Goal: Information Seeking & Learning: Learn about a topic

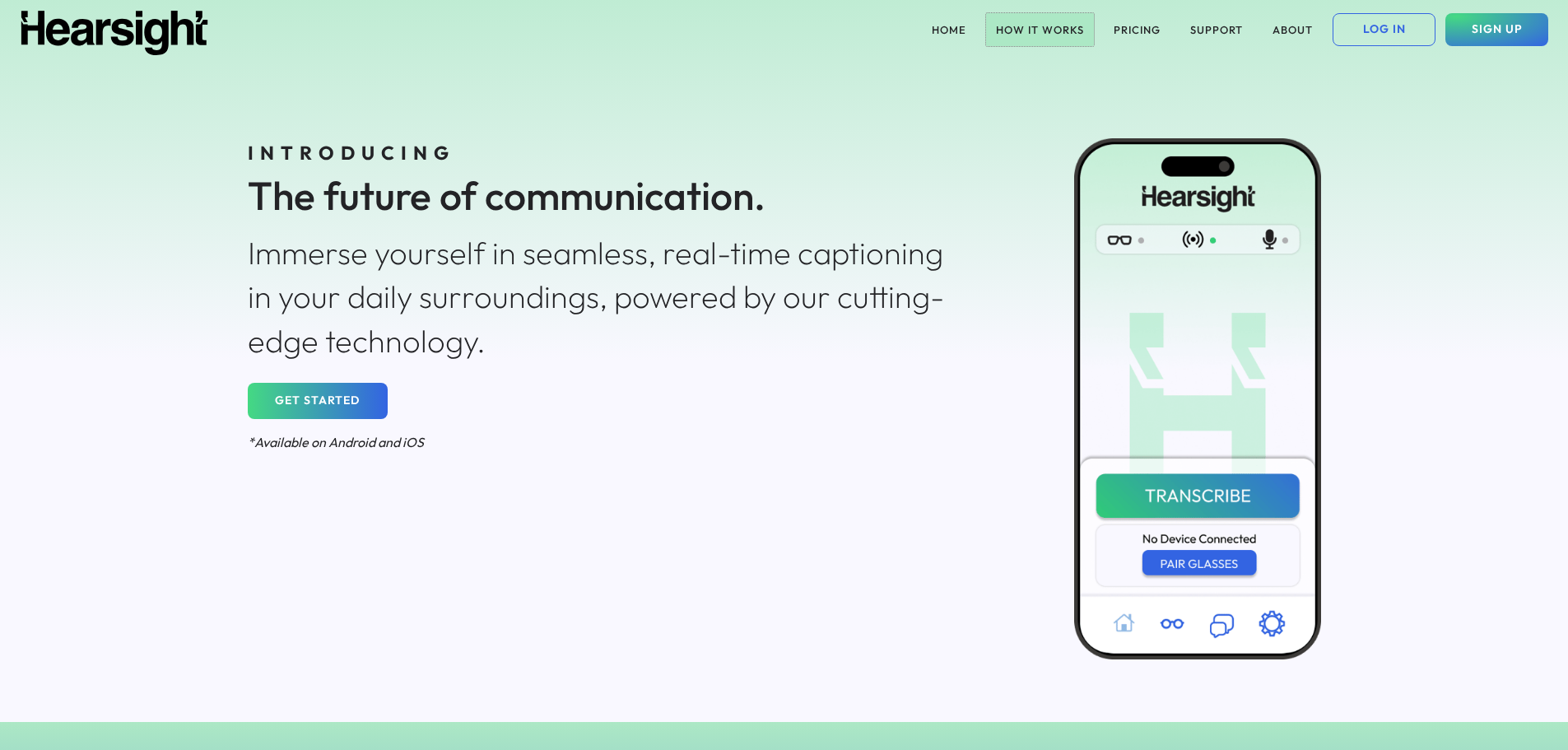
click at [1024, 26] on button "HOW IT WORKS" at bounding box center [1040, 29] width 108 height 33
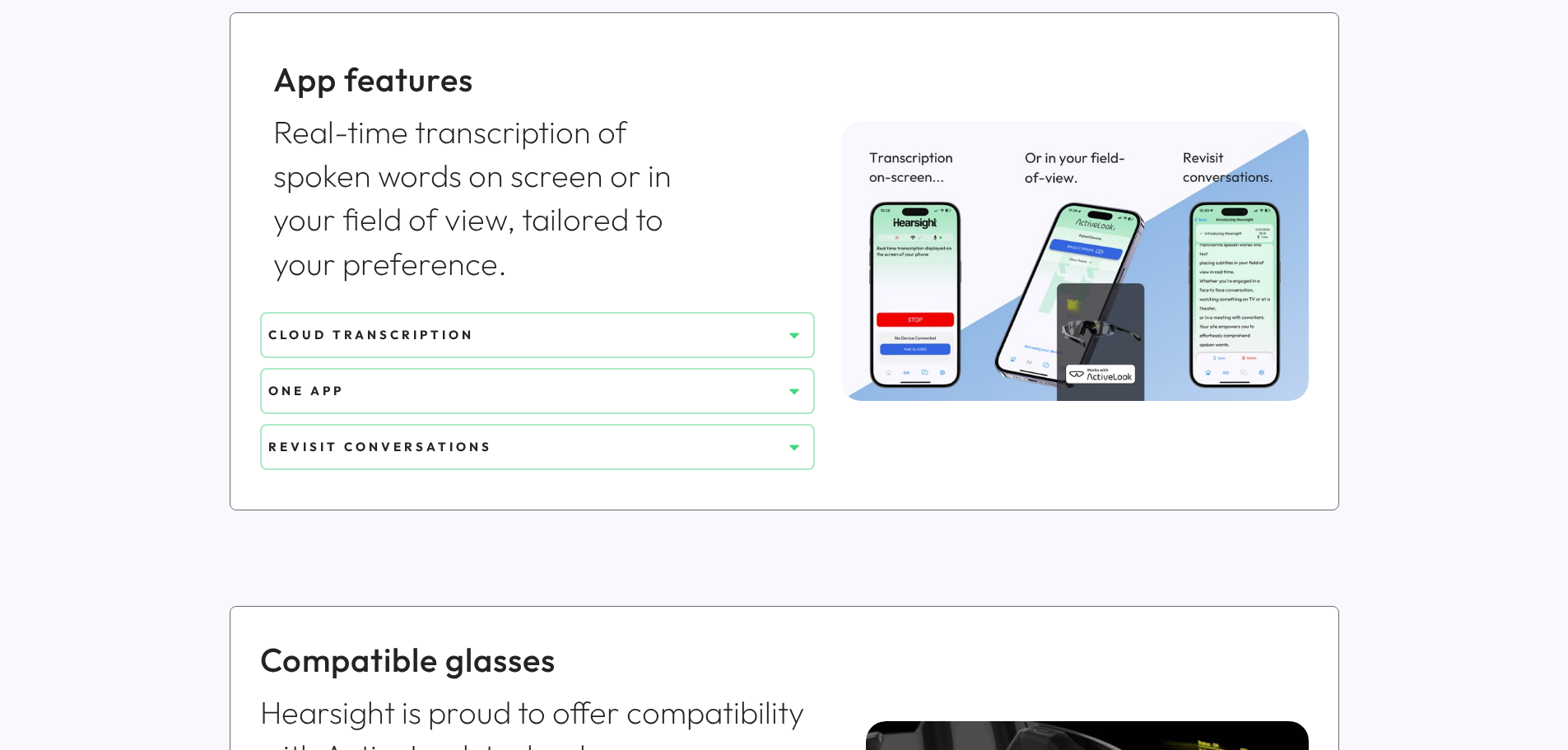
scroll to position [659, 0]
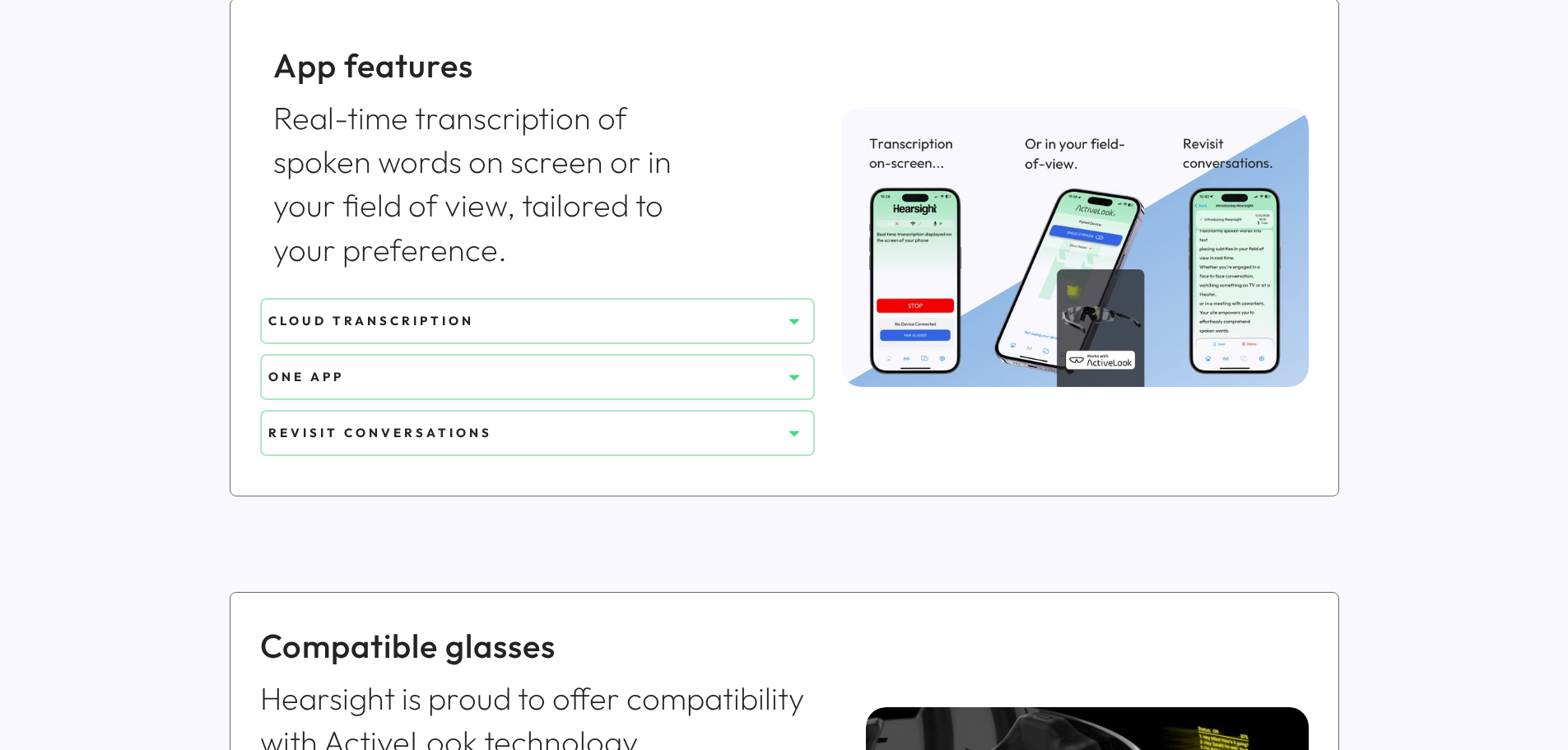
click at [373, 322] on div "CLOUD TRANSCRIPTION" at bounding box center [524, 320] width 513 height 17
click at [791, 322] on icon at bounding box center [794, 321] width 17 height 17
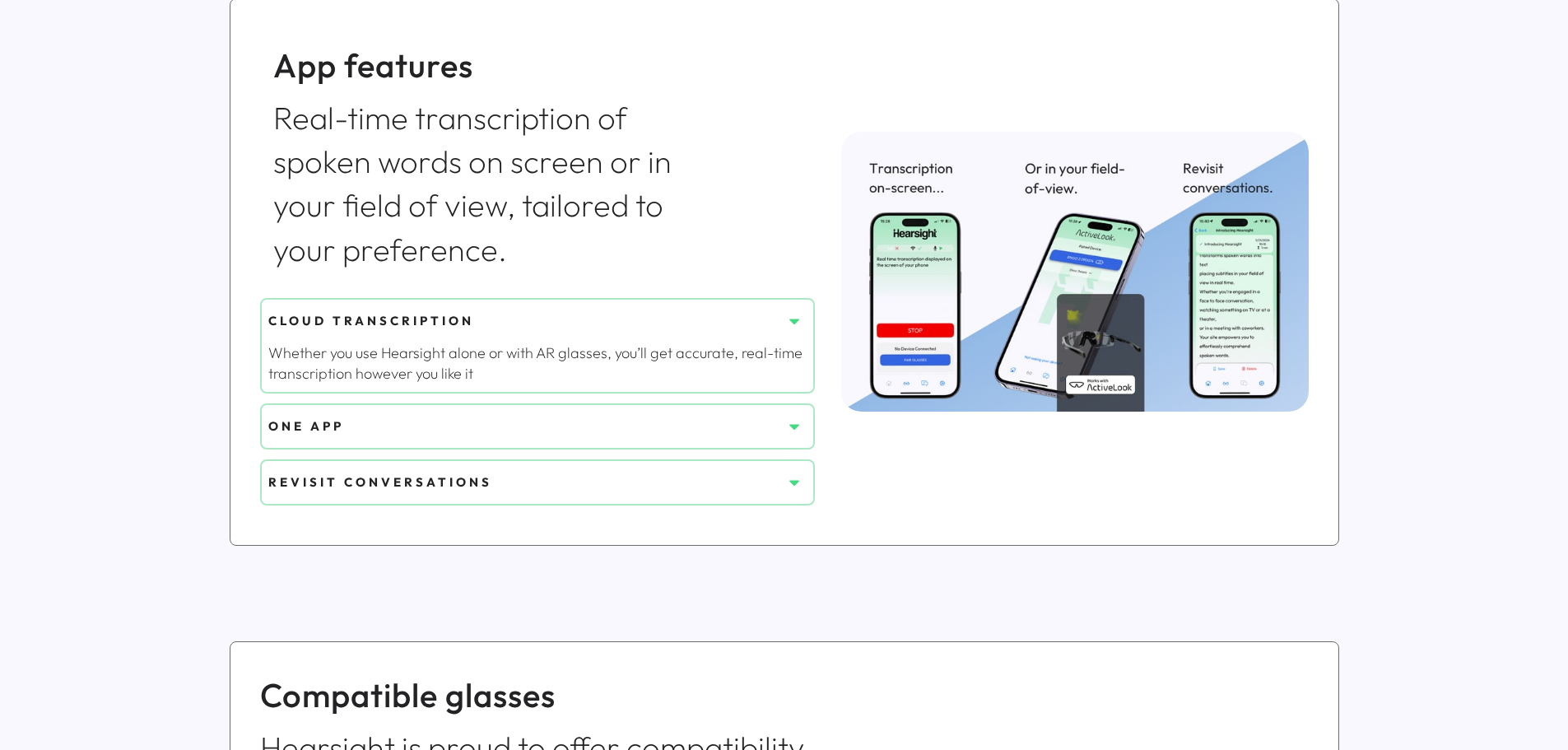
click at [791, 322] on icon at bounding box center [794, 321] width 17 height 17
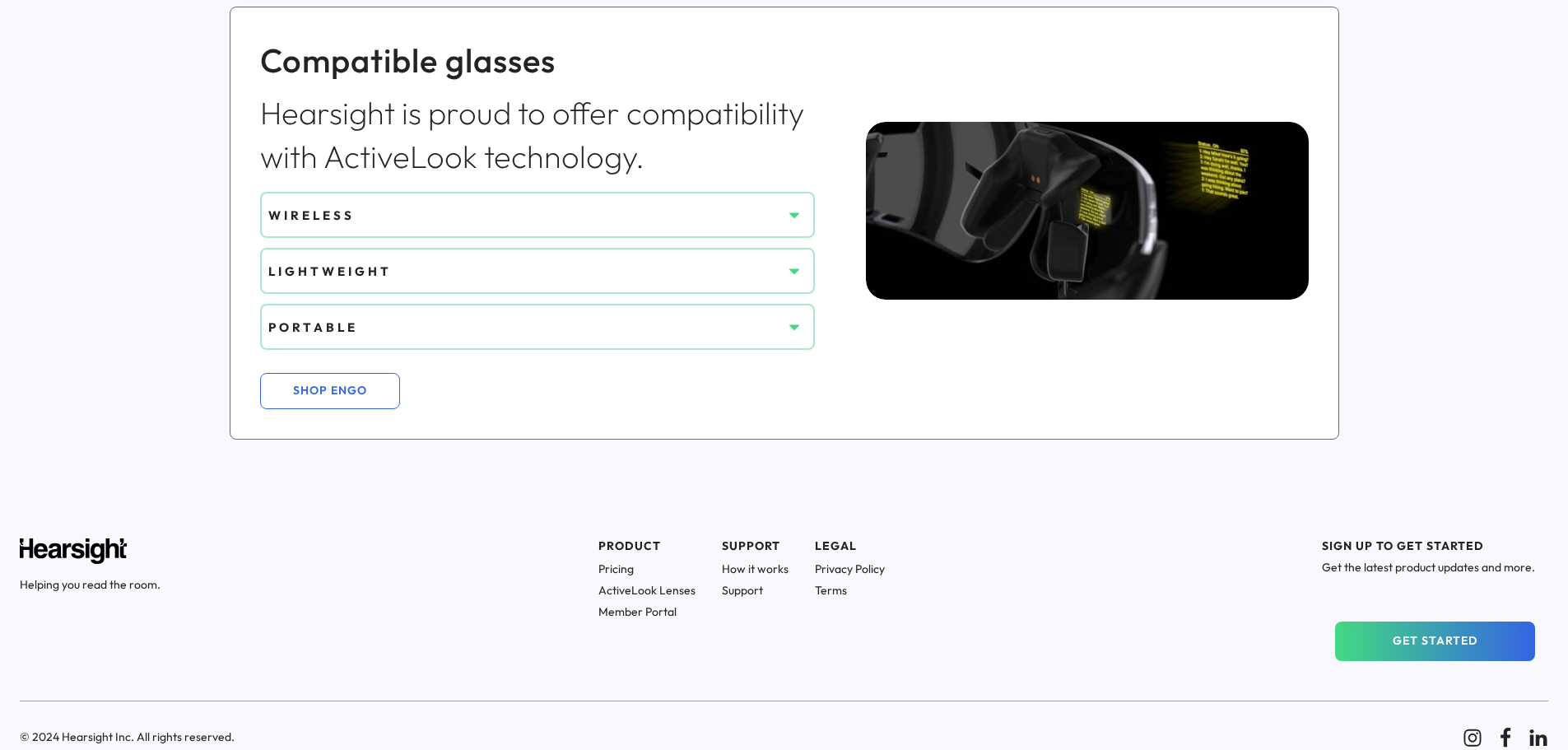
scroll to position [1252, 0]
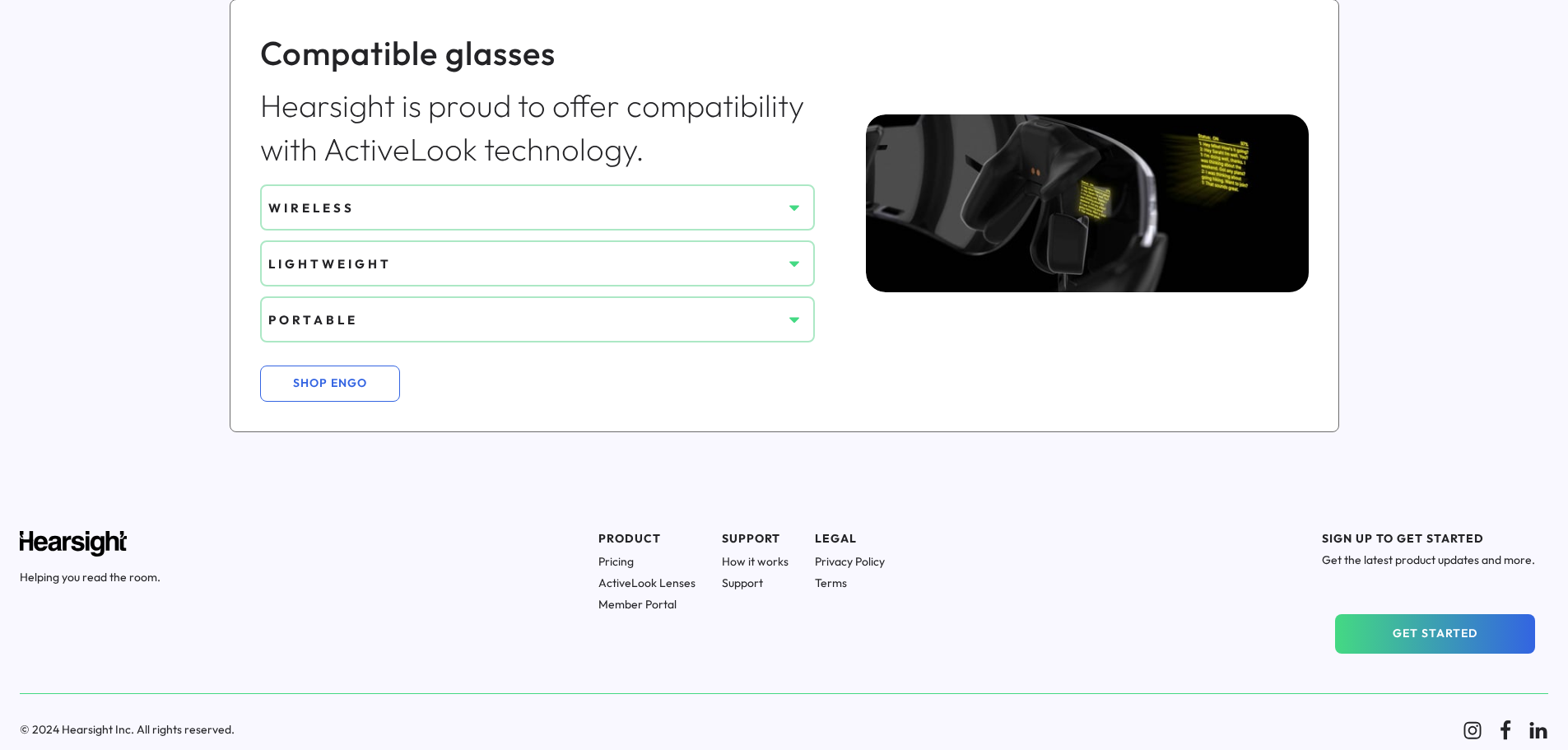
click at [351, 203] on div "WIRELESS" at bounding box center [524, 207] width 513 height 17
click at [790, 206] on use at bounding box center [794, 209] width 10 height 6
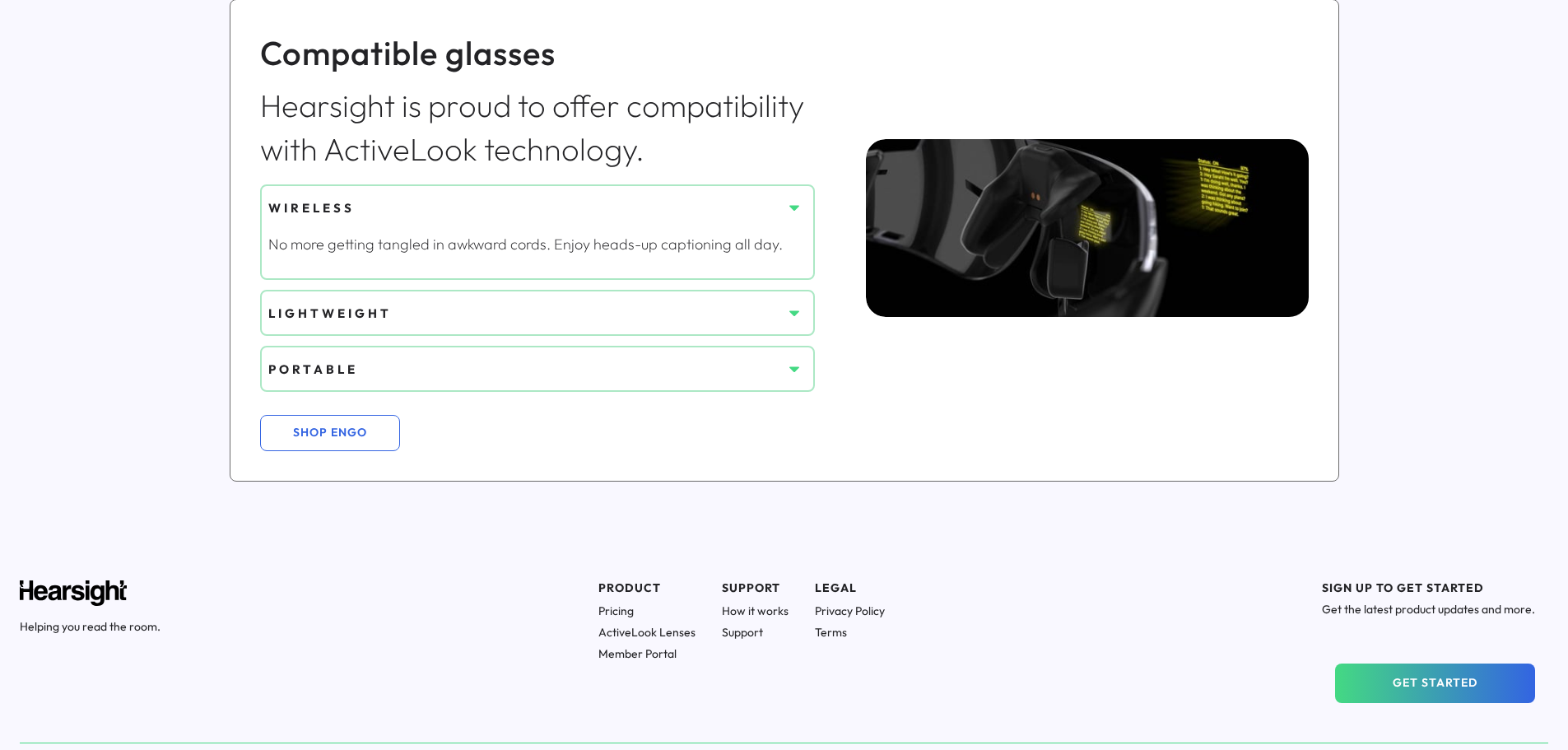
click at [792, 206] on use at bounding box center [794, 209] width 10 height 6
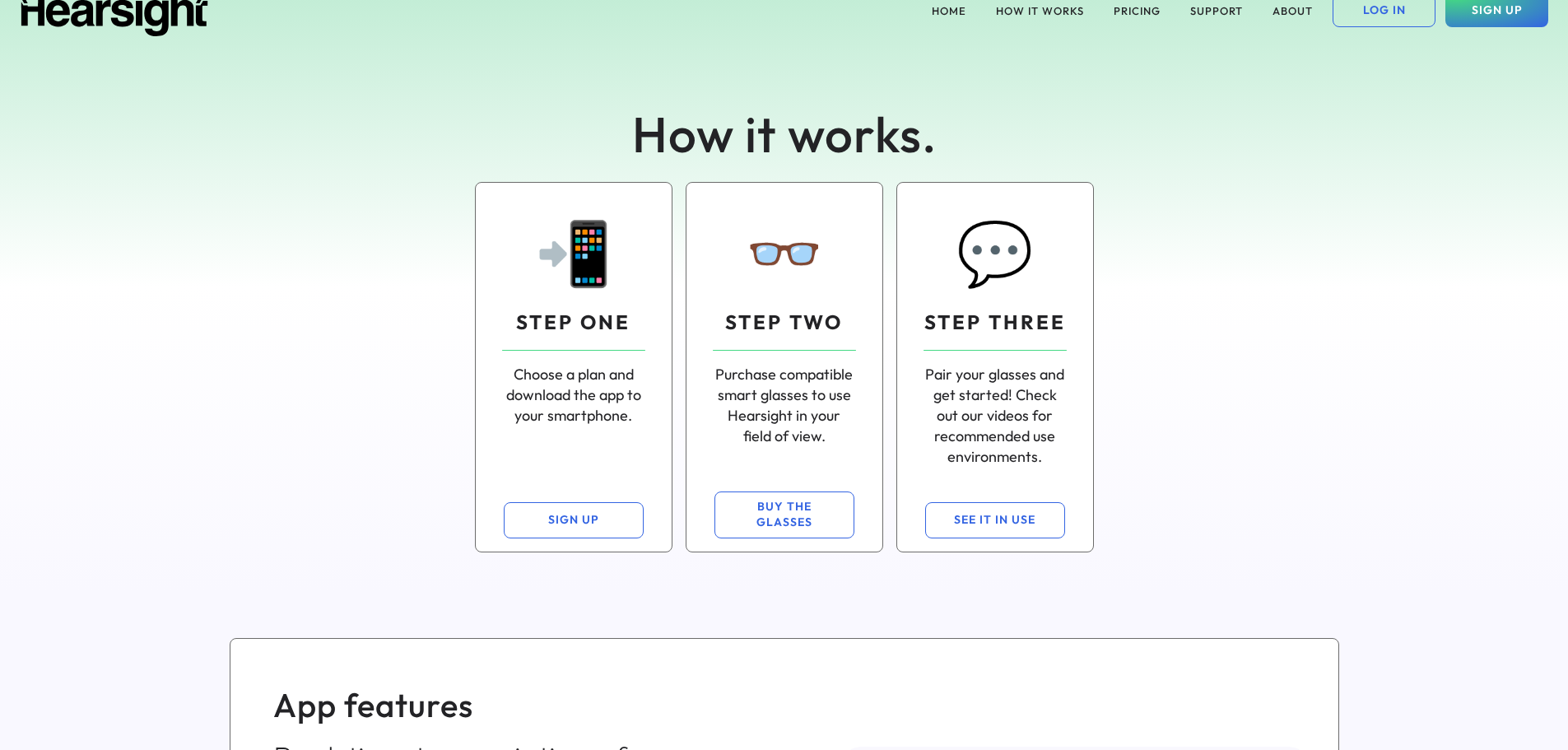
scroll to position [0, 0]
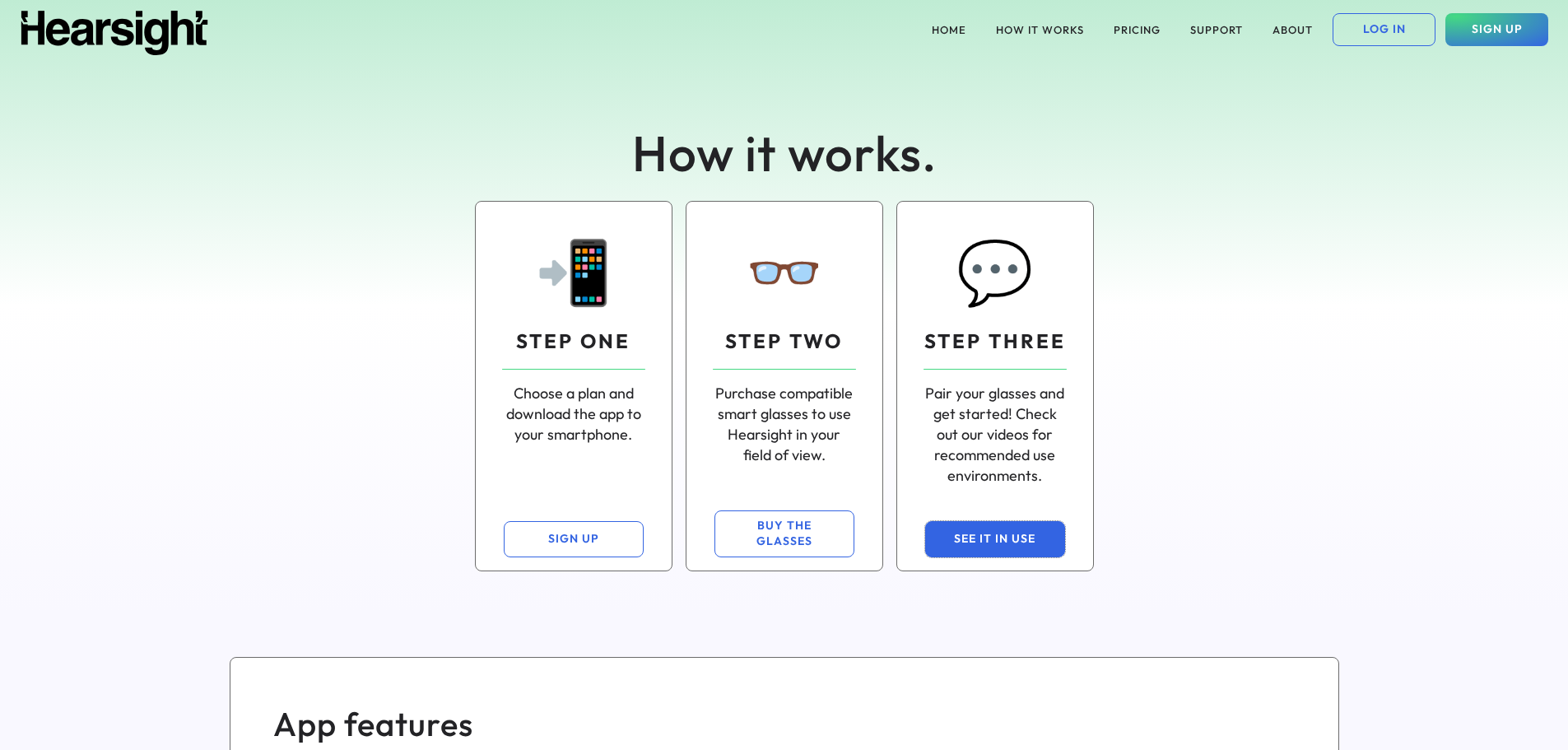
click at [994, 530] on button "SEE IT IN USE" at bounding box center [994, 539] width 139 height 37
click at [1122, 27] on button "PRICING" at bounding box center [1137, 29] width 66 height 33
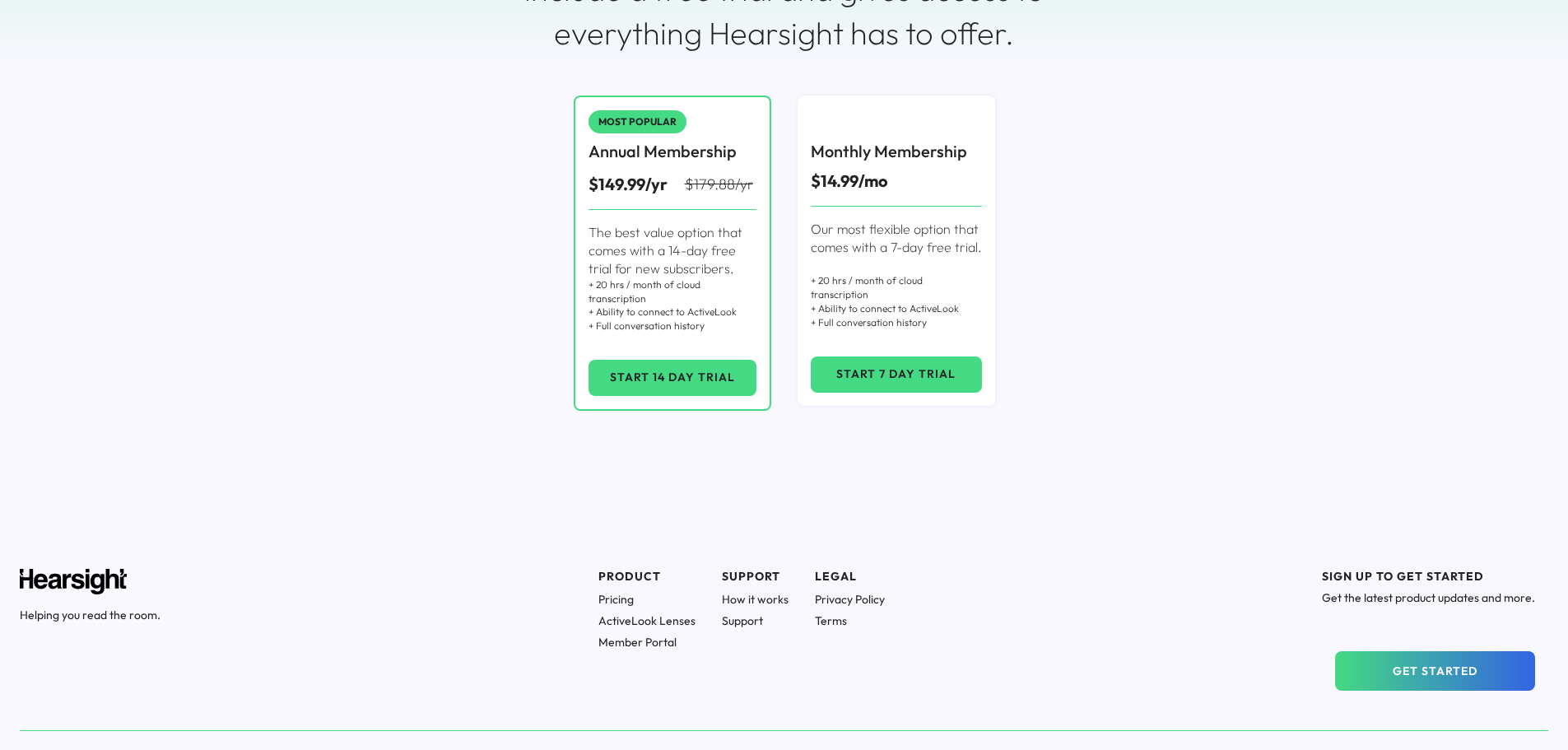
scroll to position [317, 0]
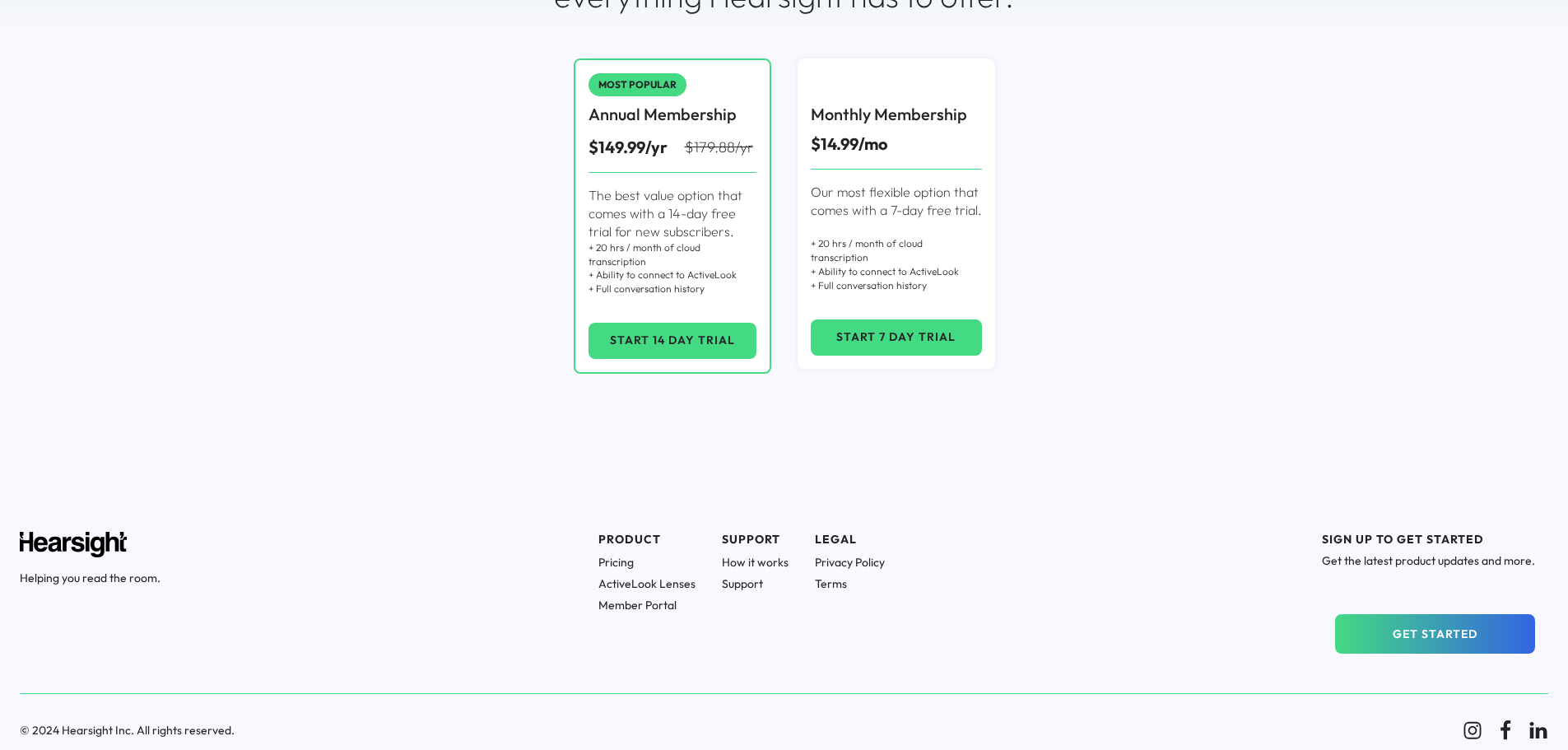
click at [653, 584] on h1 "ActiveLook Lenses" at bounding box center [647, 584] width 97 height 15
